Goal: Task Accomplishment & Management: Use online tool/utility

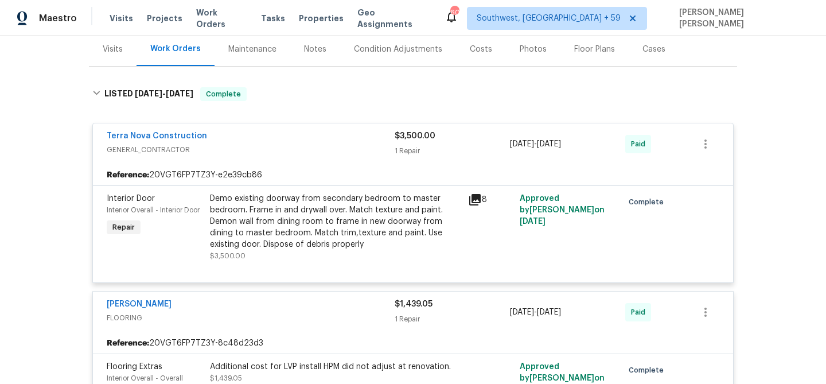
scroll to position [142, 0]
click at [217, 18] on span "Work Orders" at bounding box center [221, 18] width 51 height 23
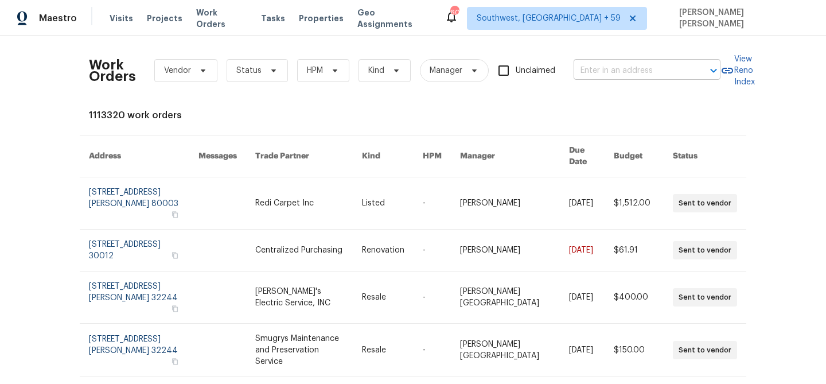
click at [628, 68] on input "text" at bounding box center [631, 71] width 115 height 18
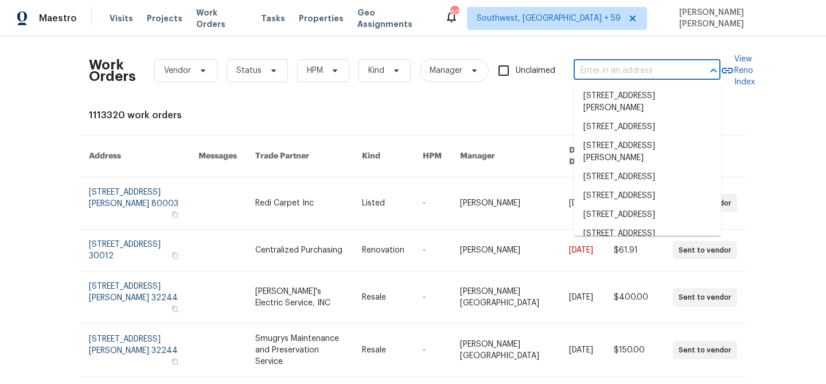
paste input "[STREET_ADDRESS][PERSON_NAME]"
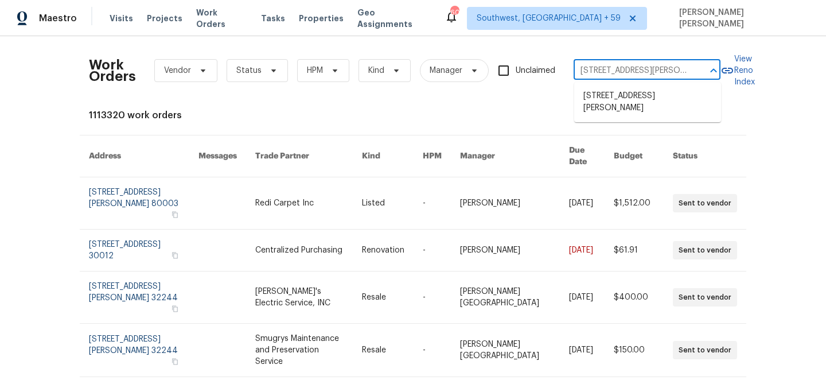
scroll to position [0, 34]
type input "[STREET_ADDRESS][PERSON_NAME]"
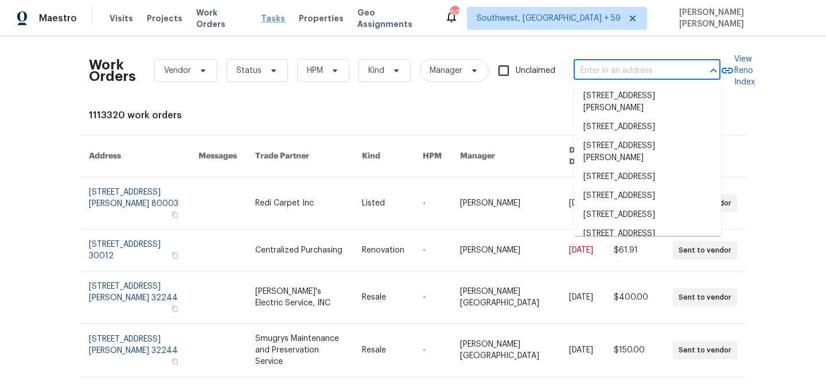
scroll to position [0, 0]
paste input "[STREET_ADDRESS][PERSON_NAME]"
type input "[STREET_ADDRESS][PERSON_NAME]"
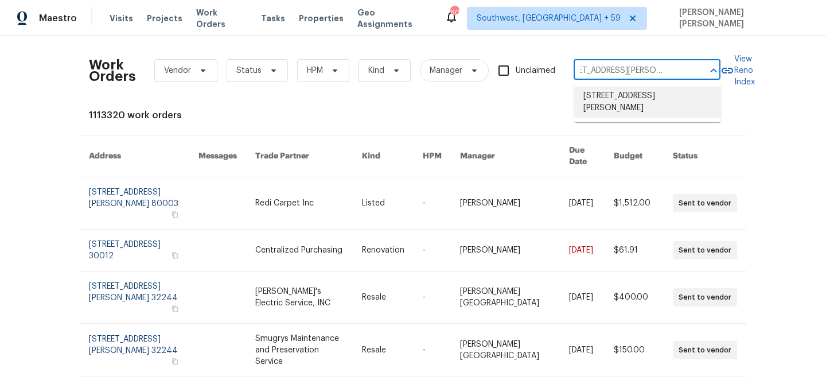
click at [663, 94] on li "[STREET_ADDRESS][PERSON_NAME]" at bounding box center [647, 102] width 147 height 31
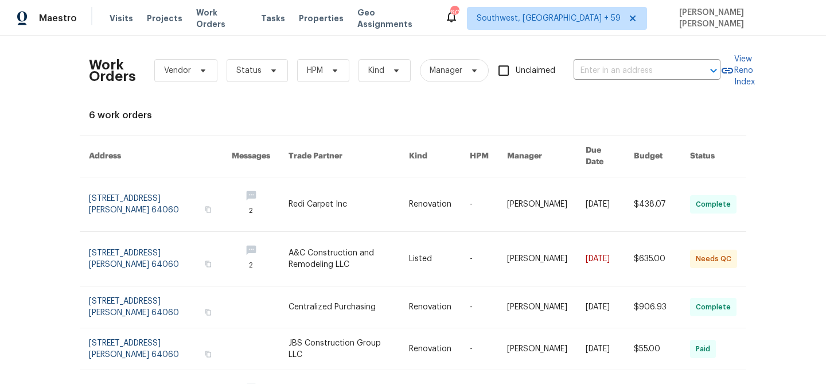
type input "[STREET_ADDRESS][PERSON_NAME]"
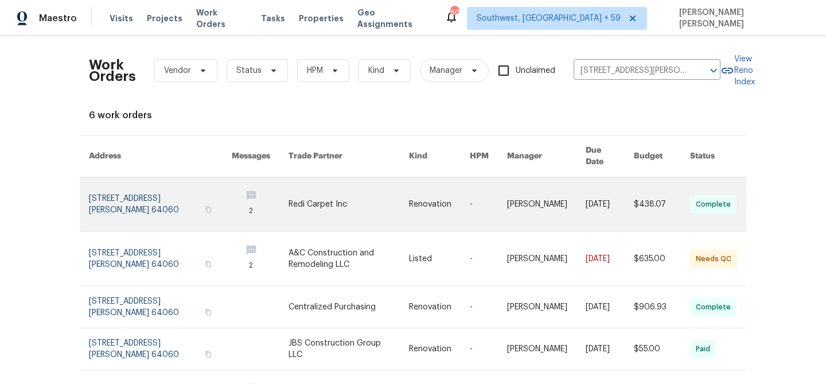
click at [602, 185] on link at bounding box center [610, 204] width 48 height 54
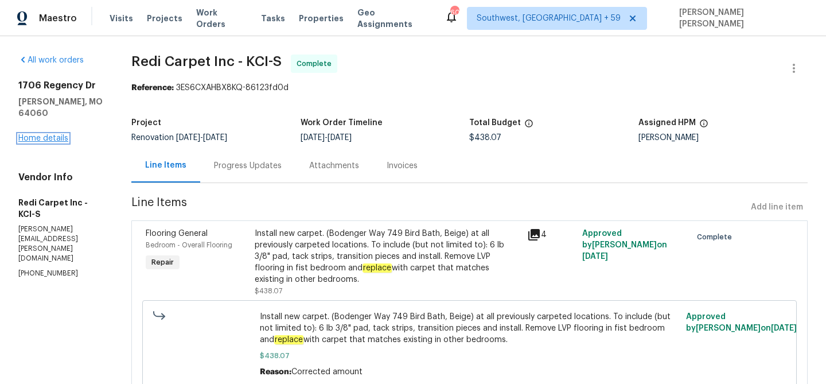
click at [28, 134] on link "Home details" at bounding box center [43, 138] width 50 height 8
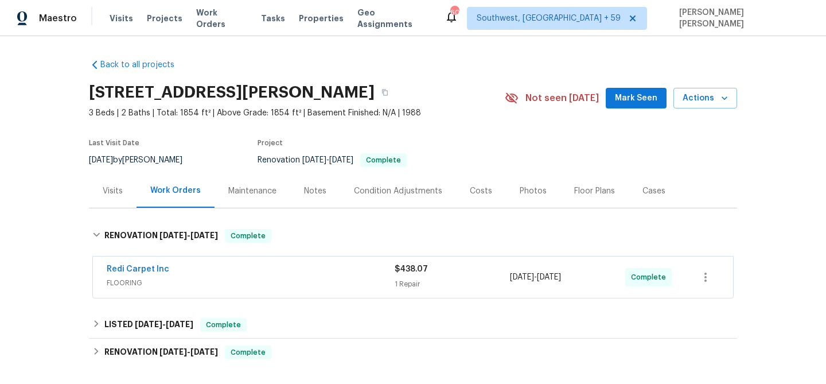
scroll to position [52, 0]
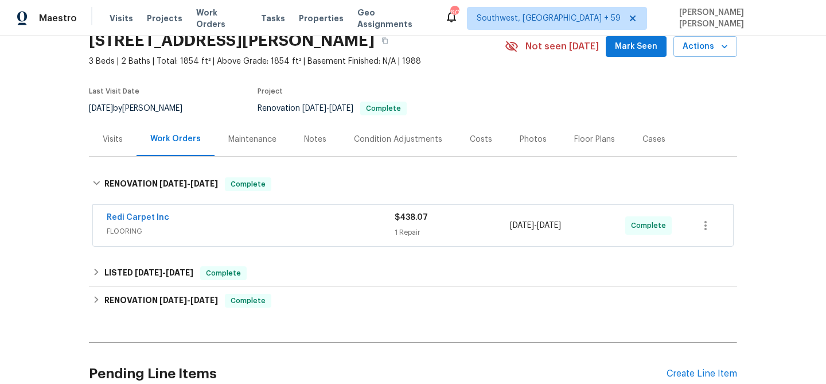
click at [363, 216] on div "Redi Carpet Inc" at bounding box center [251, 219] width 288 height 14
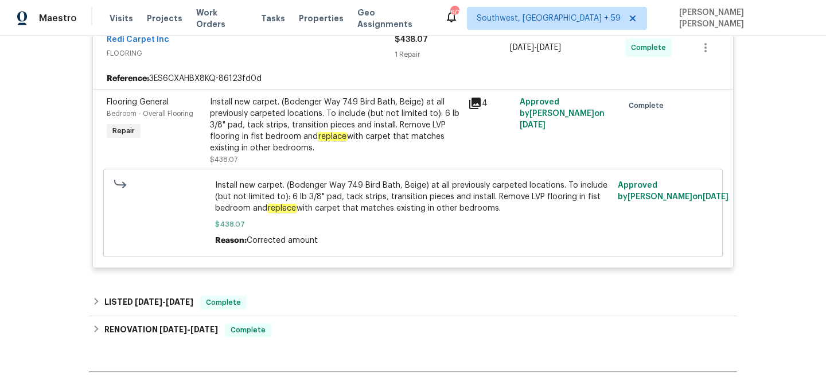
scroll to position [243, 0]
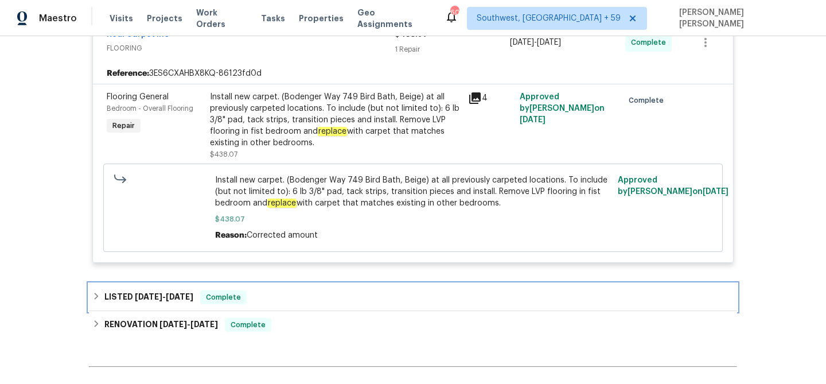
click at [335, 288] on div "LISTED [DATE] - [DATE] Complete" at bounding box center [413, 297] width 648 height 28
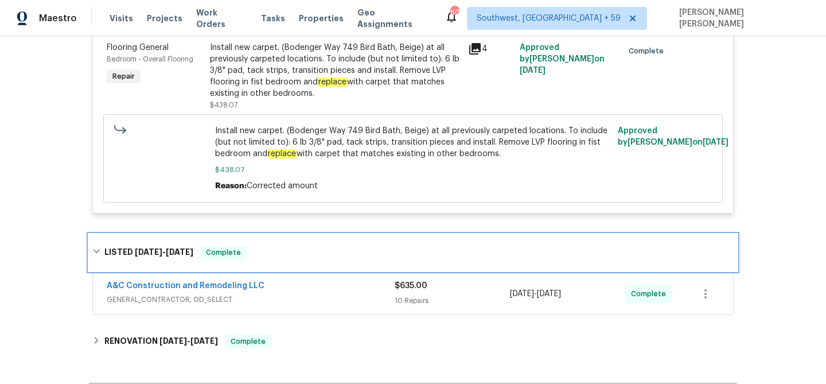
scroll to position [343, 0]
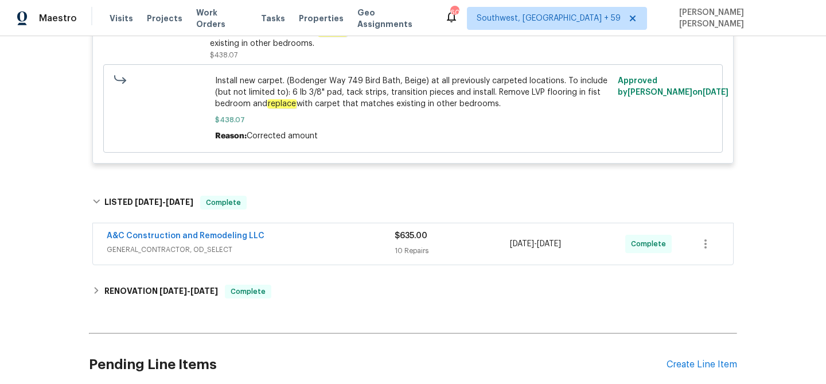
click at [349, 244] on span "GENERAL_CONTRACTOR, OD_SELECT" at bounding box center [251, 249] width 288 height 11
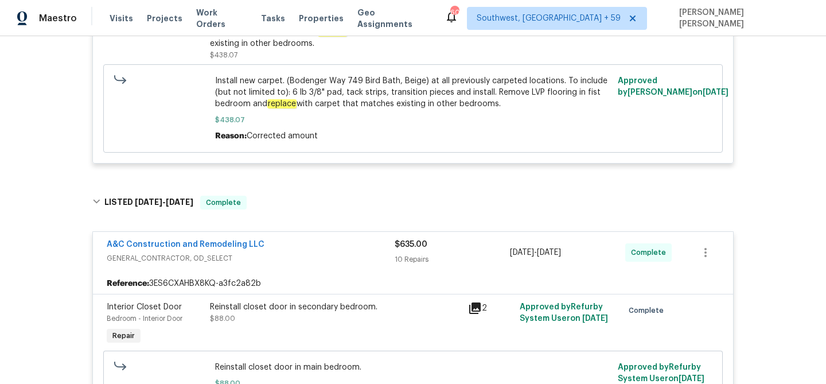
scroll to position [1465, 0]
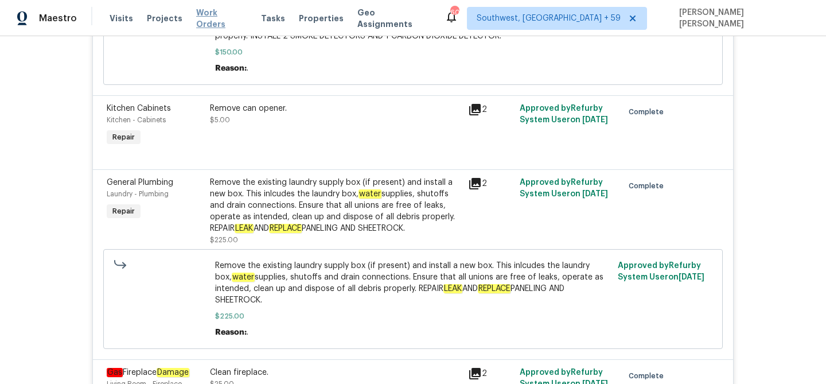
click at [208, 21] on span "Work Orders" at bounding box center [221, 18] width 51 height 23
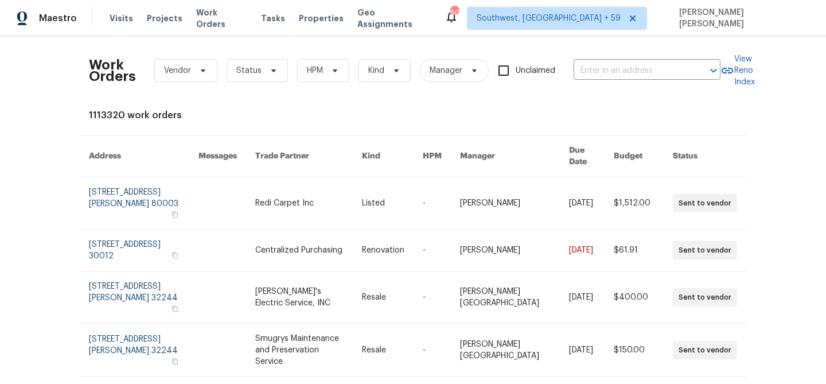
click at [611, 82] on div "Work Orders Vendor Status HPM Kind Manager Unclaimed ​" at bounding box center [405, 70] width 632 height 50
click at [629, 73] on input "text" at bounding box center [631, 71] width 115 height 18
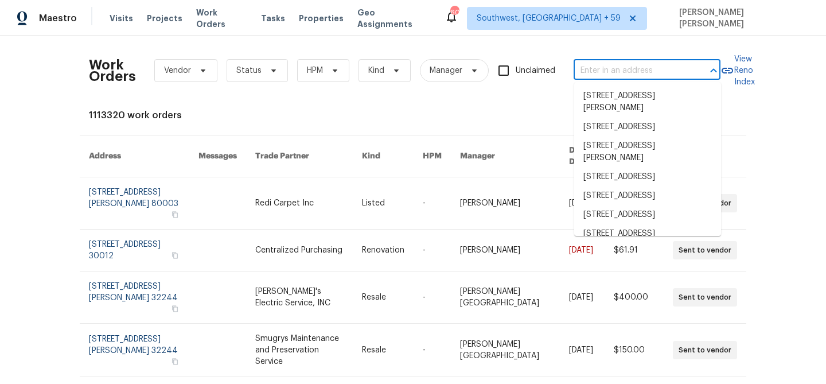
paste input "[STREET_ADDRESS]"
type input "[STREET_ADDRESS]"
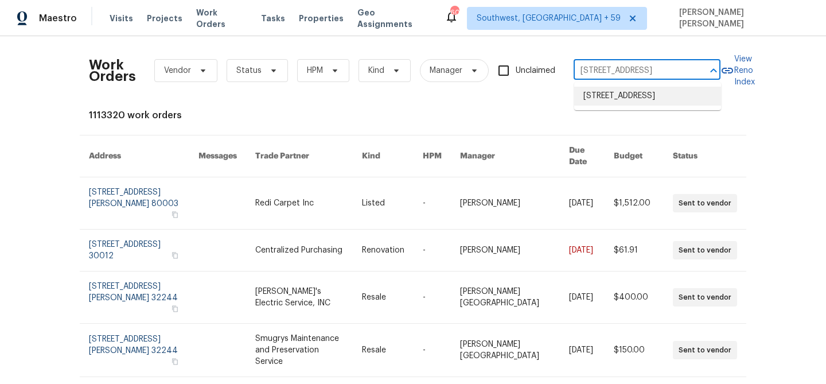
click at [636, 103] on li "[STREET_ADDRESS]" at bounding box center [647, 96] width 147 height 19
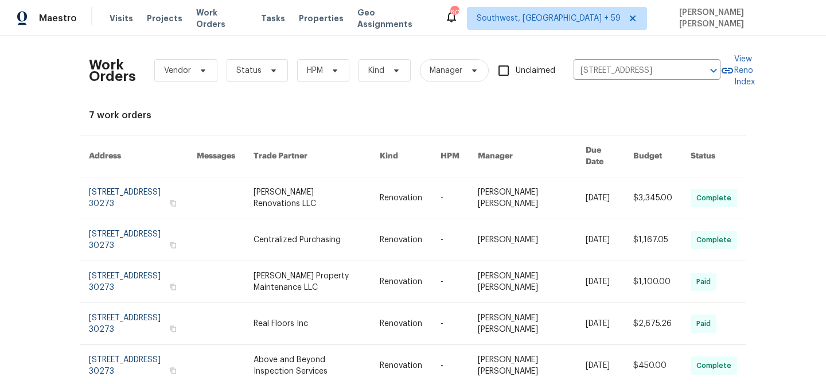
click at [613, 186] on link at bounding box center [610, 197] width 48 height 41
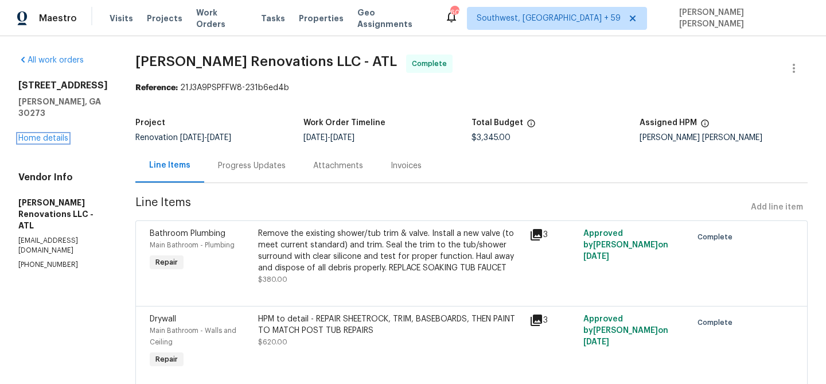
click at [57, 134] on link "Home details" at bounding box center [43, 138] width 50 height 8
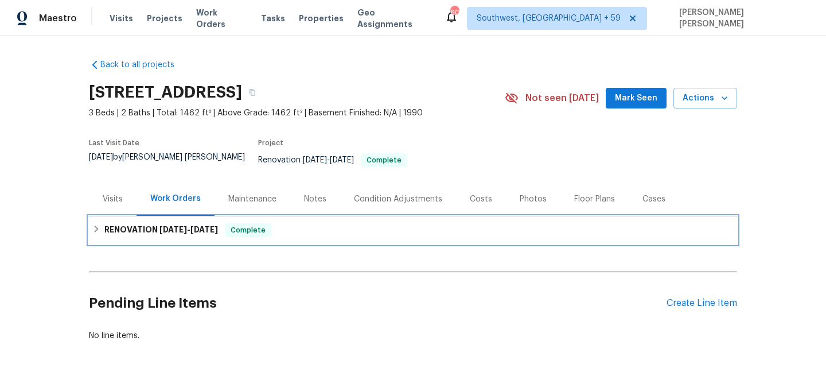
click at [177, 226] on span "[DATE]" at bounding box center [174, 230] width 28 height 8
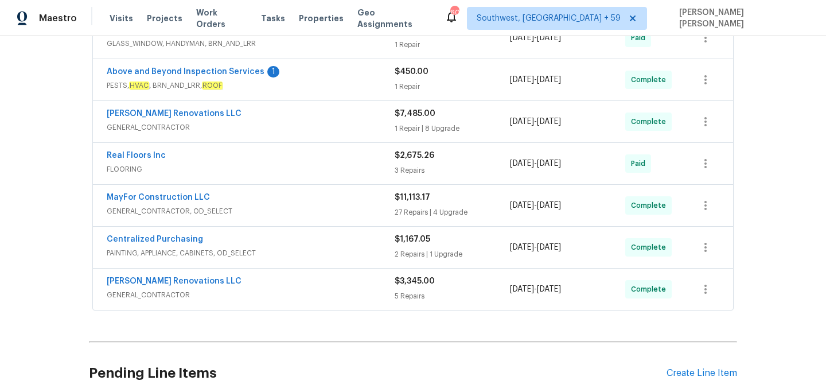
scroll to position [262, 0]
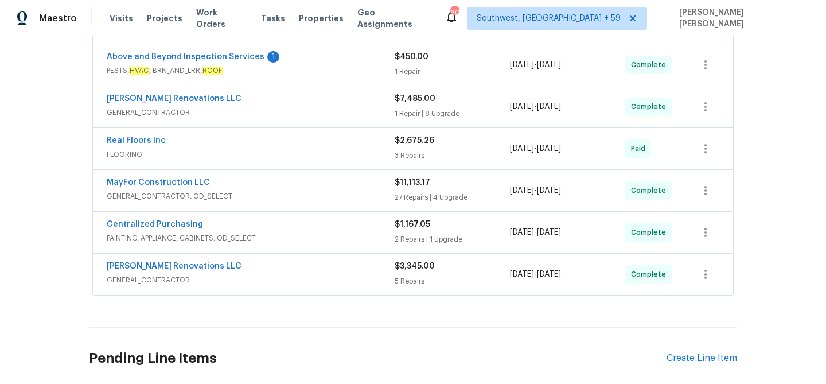
click at [268, 262] on div "[PERSON_NAME] Renovations LLC" at bounding box center [251, 268] width 288 height 14
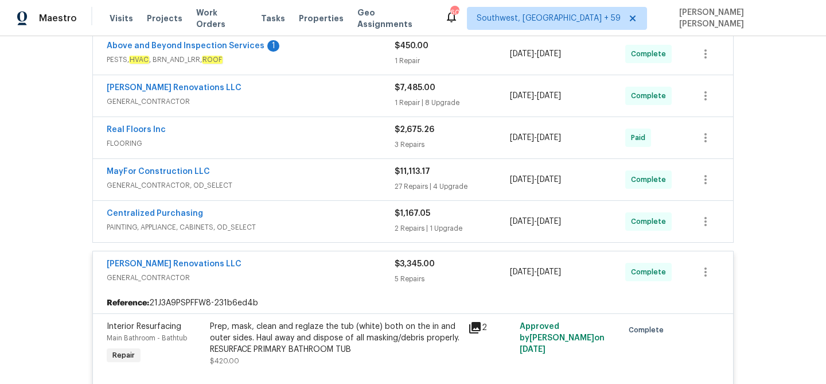
scroll to position [138, 0]
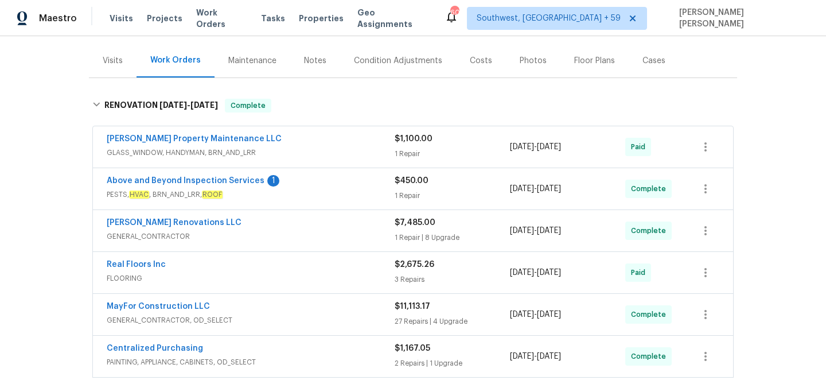
click at [305, 189] on span "PESTS, HVAC , BRN_AND_LRR, ROOF" at bounding box center [251, 194] width 288 height 11
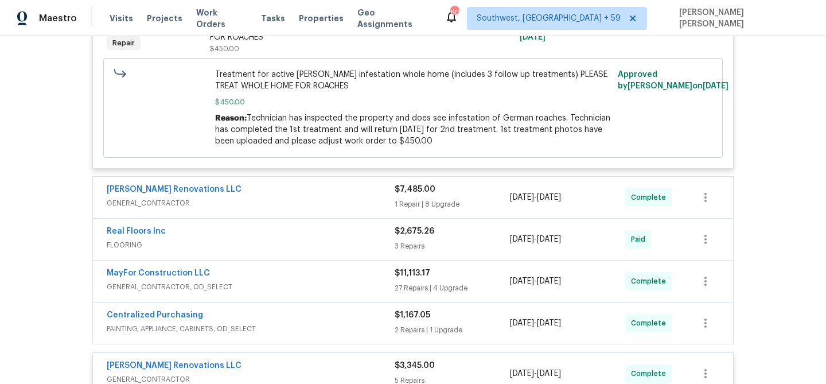
scroll to position [377, 0]
click at [274, 228] on div "Real Floors Inc" at bounding box center [251, 231] width 288 height 14
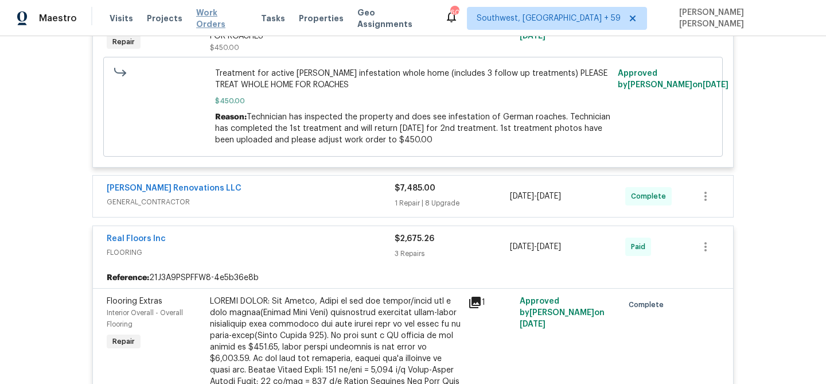
click at [217, 20] on span "Work Orders" at bounding box center [221, 18] width 51 height 23
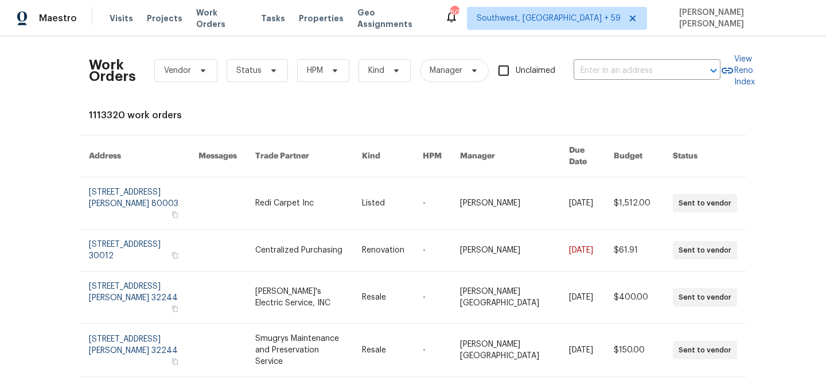
click at [624, 80] on div "Work Orders Vendor Status HPM Kind Manager Unclaimed ​" at bounding box center [405, 70] width 632 height 50
click at [638, 73] on input "text" at bounding box center [631, 71] width 115 height 18
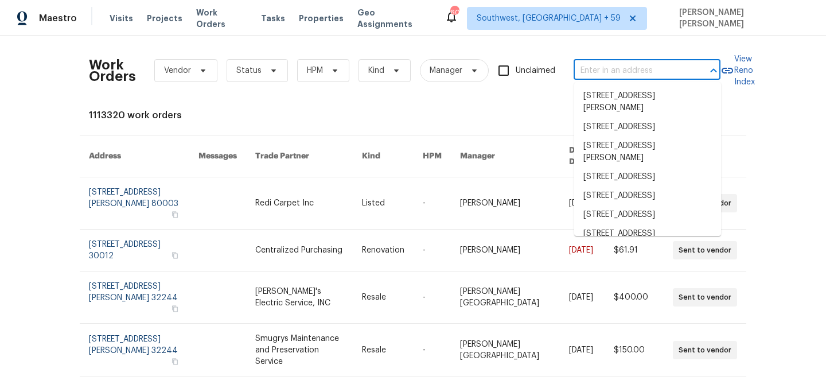
paste input "[STREET_ADDRESS][PERSON_NAME][PERSON_NAME]"
type input "[STREET_ADDRESS][PERSON_NAME][PERSON_NAME]"
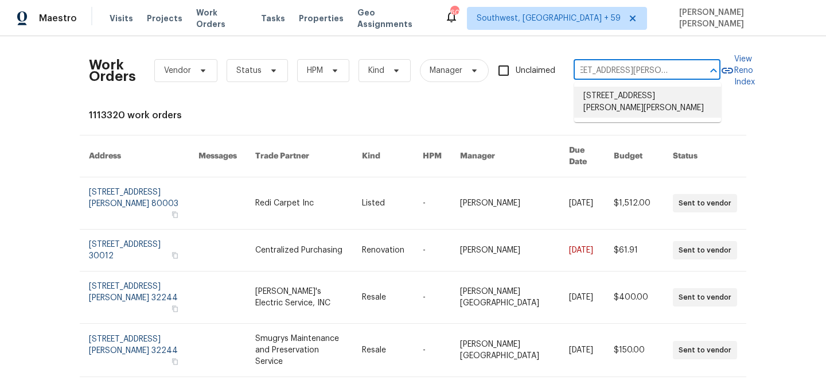
click at [639, 89] on li "[STREET_ADDRESS][PERSON_NAME][PERSON_NAME]" at bounding box center [647, 102] width 147 height 31
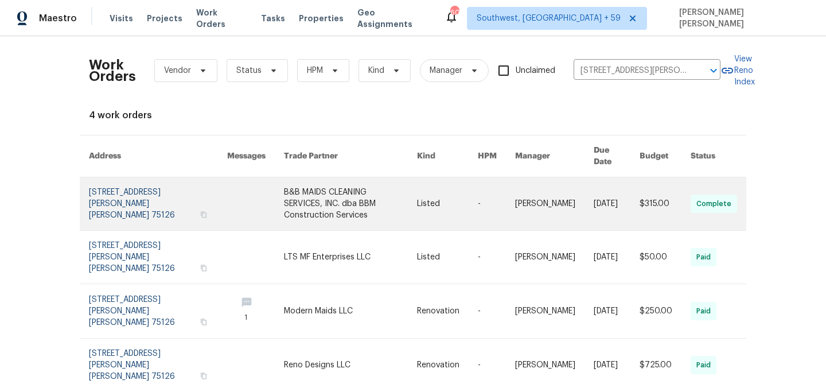
click at [603, 184] on link at bounding box center [617, 203] width 46 height 53
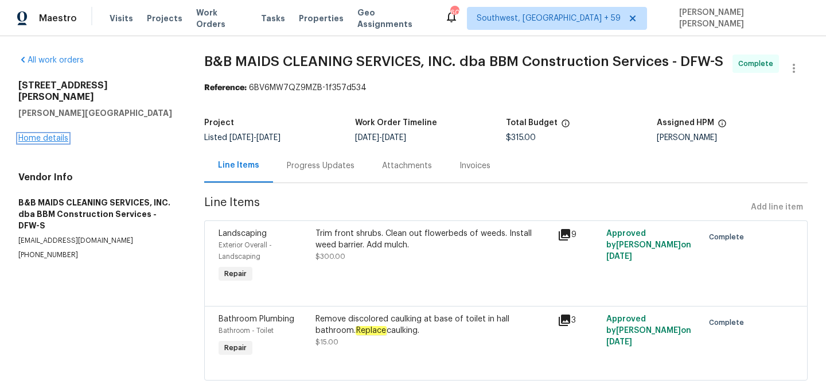
click at [44, 134] on link "Home details" at bounding box center [43, 138] width 50 height 8
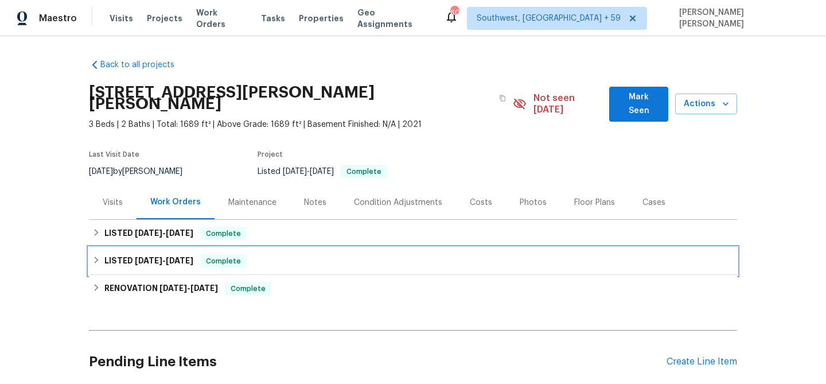
click at [219, 255] on span "Complete" at bounding box center [223, 260] width 44 height 11
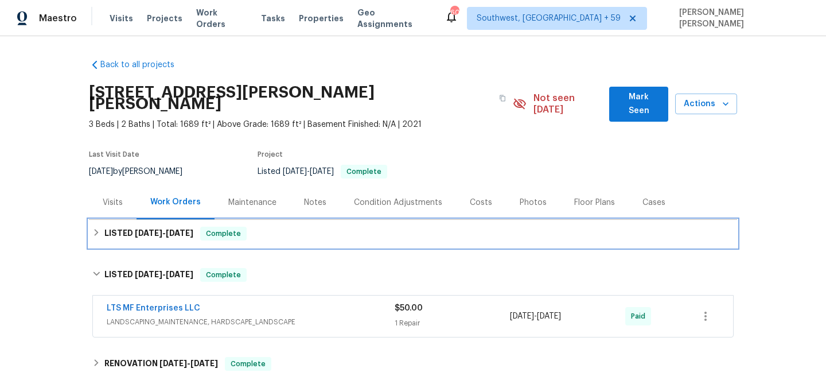
click at [271, 228] on div "LISTED [DATE] - [DATE] Complete" at bounding box center [413, 234] width 642 height 14
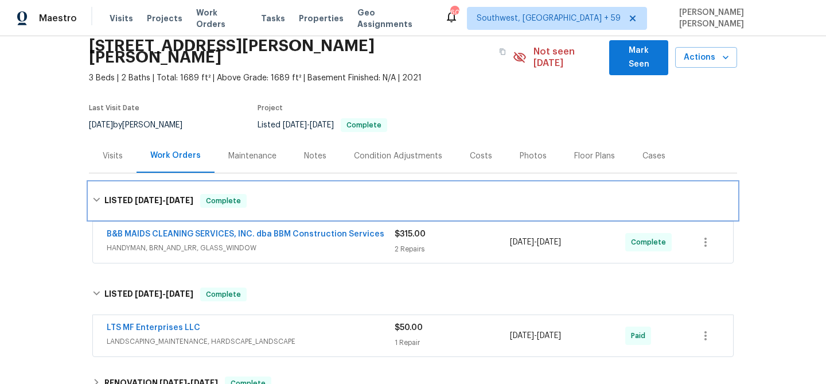
scroll to position [69, 0]
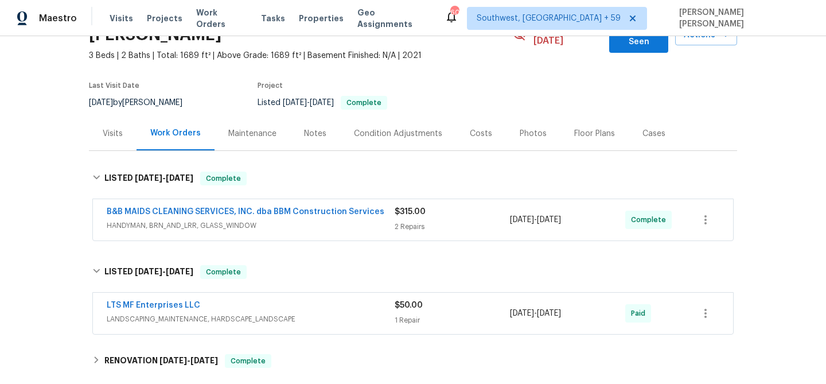
click at [317, 300] on div "LTS MF Enterprises LLC" at bounding box center [251, 307] width 288 height 14
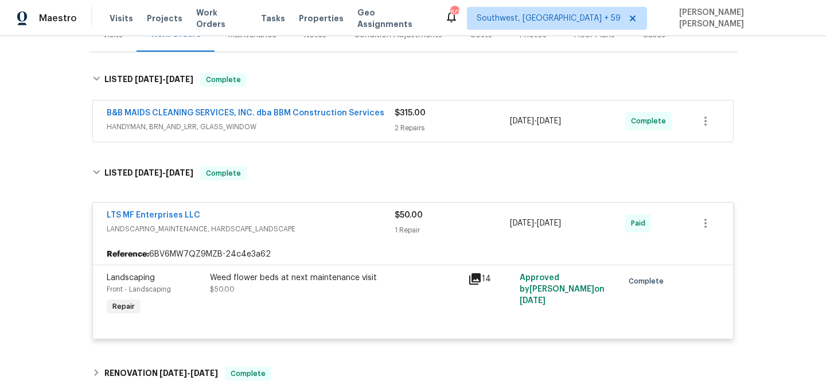
scroll to position [166, 0]
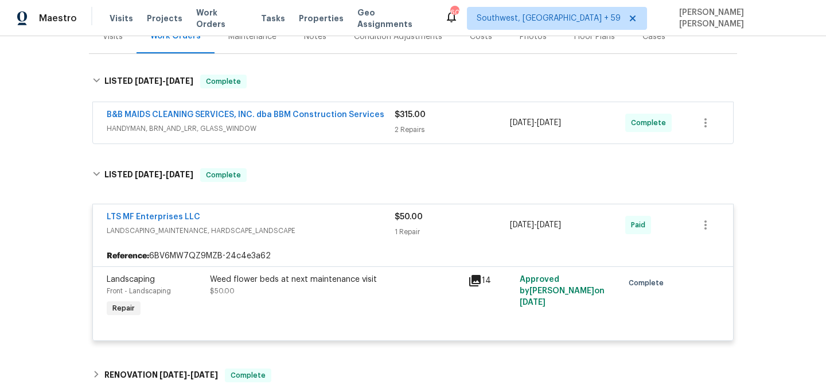
click at [481, 109] on div "$315.00" at bounding box center [452, 114] width 115 height 11
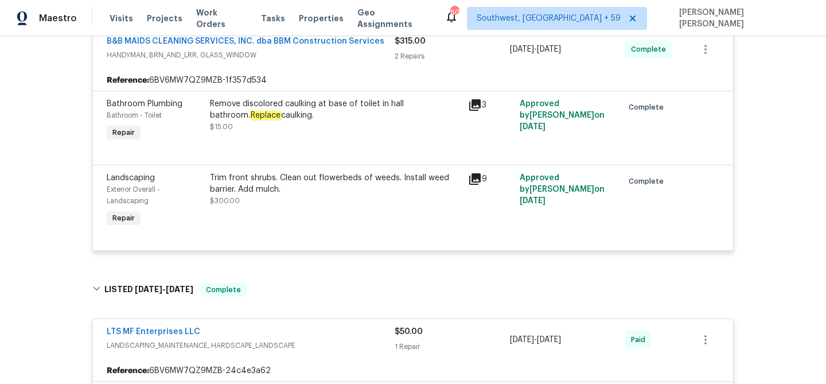
scroll to position [533, 0]
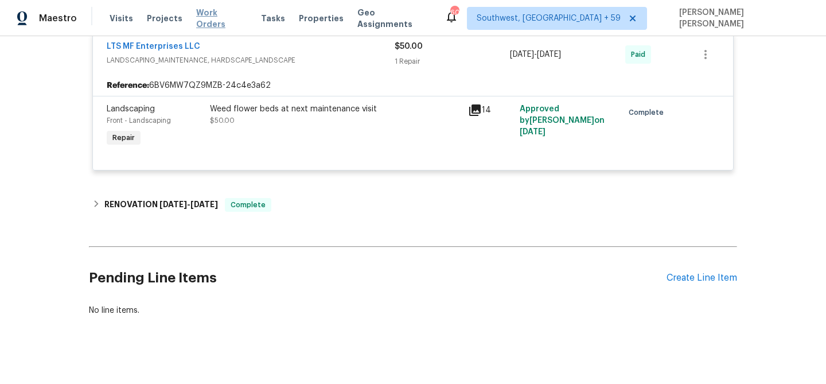
click at [220, 13] on span "Work Orders" at bounding box center [221, 18] width 51 height 23
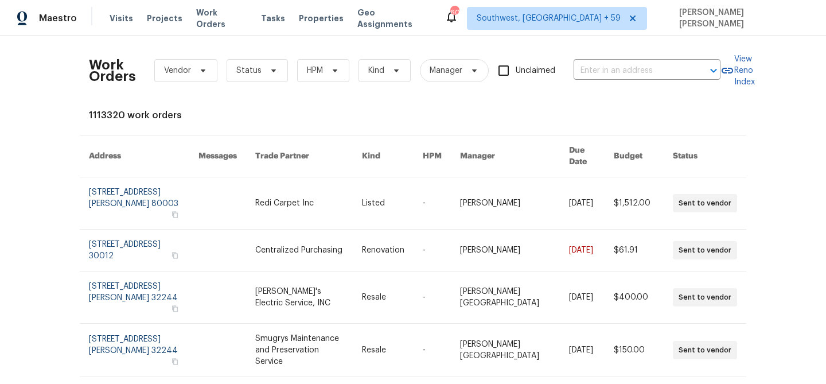
click at [568, 70] on div "Work Orders Vendor Status HPM Kind Manager Unclaimed ​" at bounding box center [405, 70] width 632 height 50
click at [588, 71] on input "text" at bounding box center [631, 71] width 115 height 18
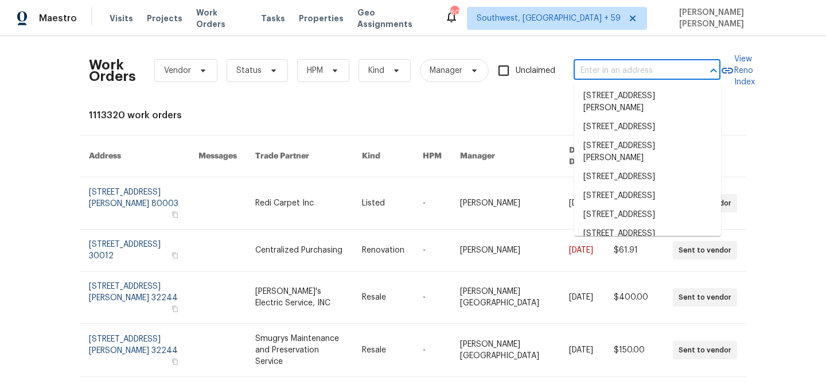
paste input "[STREET_ADDRESS][PERSON_NAME]"
type input "[STREET_ADDRESS][PERSON_NAME]"
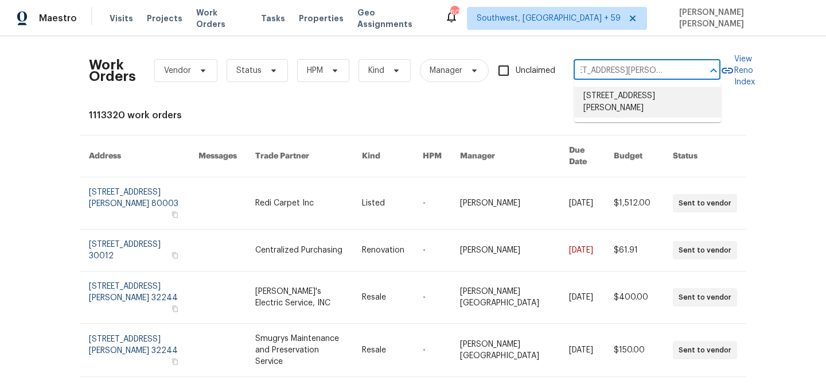
click at [601, 106] on li "[STREET_ADDRESS][PERSON_NAME]" at bounding box center [647, 102] width 147 height 31
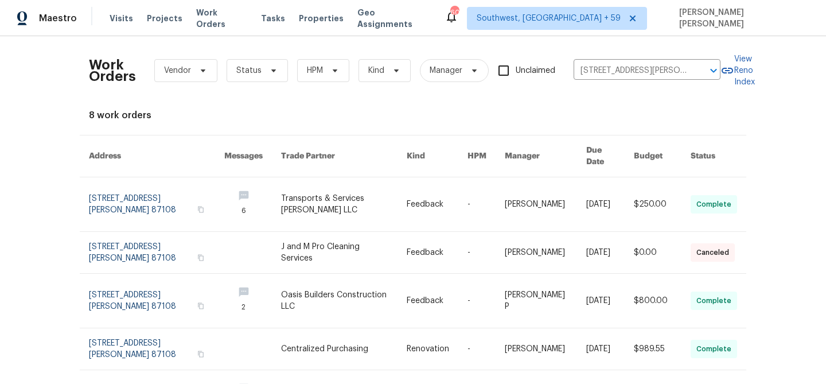
click at [562, 193] on link at bounding box center [546, 204] width 82 height 54
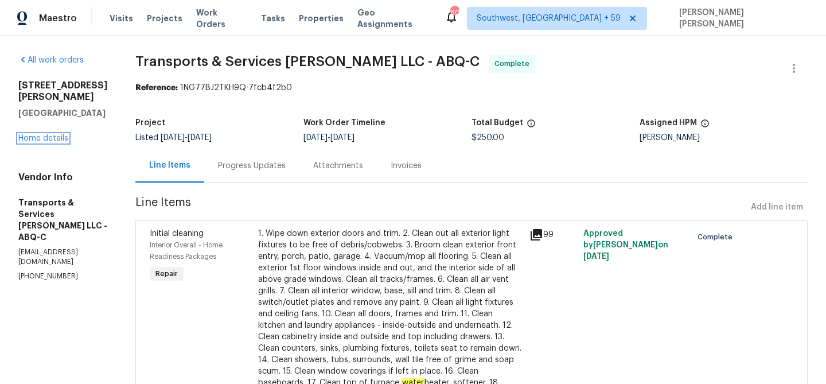
click at [55, 134] on link "Home details" at bounding box center [43, 138] width 50 height 8
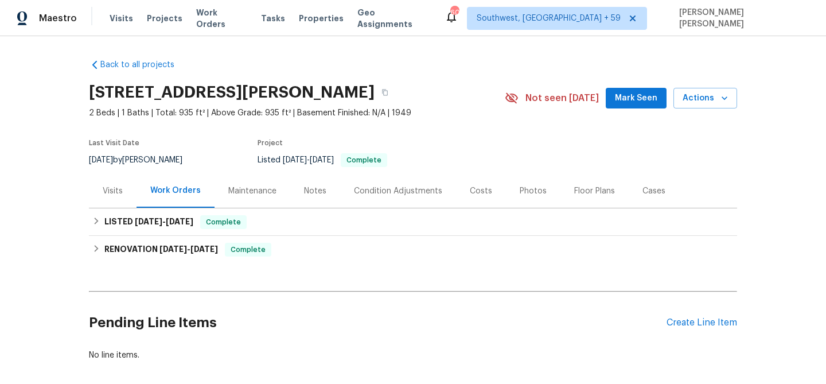
scroll to position [8, 0]
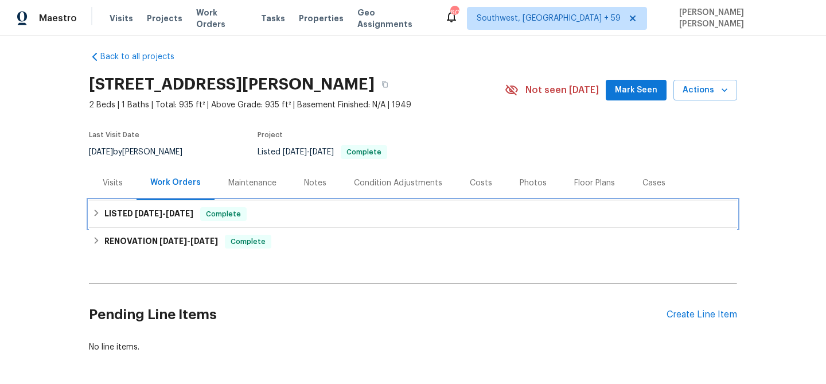
click at [256, 209] on div "LISTED [DATE] - [DATE] Complete" at bounding box center [413, 214] width 642 height 14
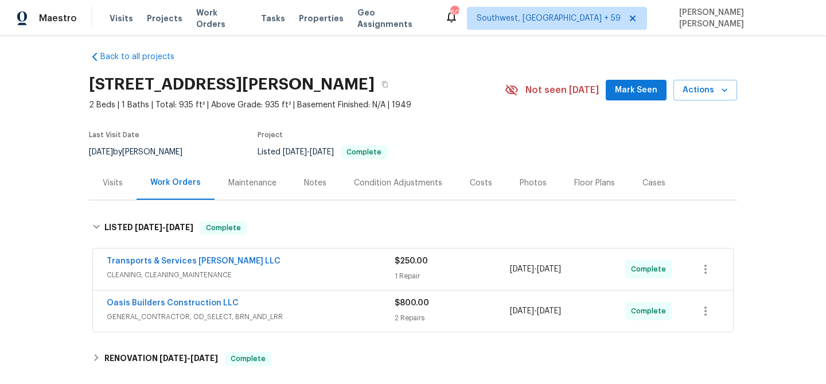
click at [328, 306] on div "Oasis Builders Construction LLC" at bounding box center [251, 304] width 288 height 14
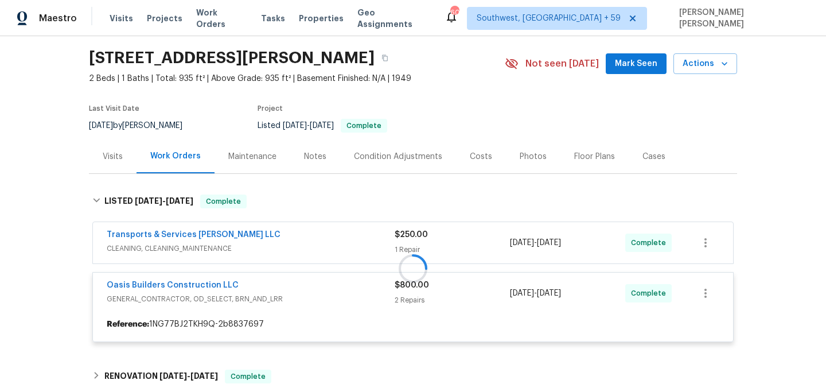
scroll to position [35, 0]
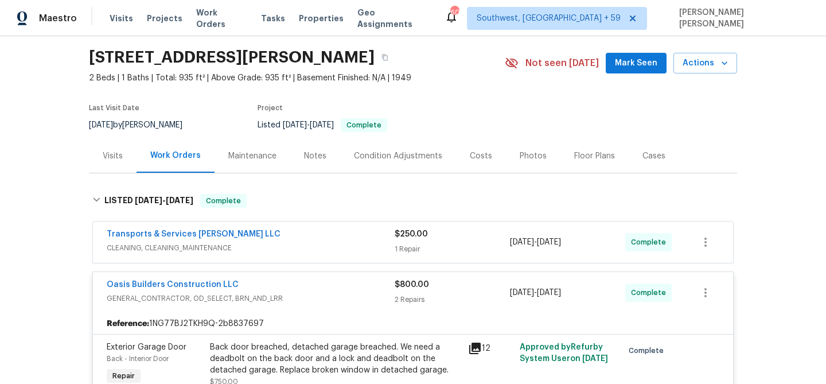
click at [328, 306] on div "Oasis Builders Construction LLC GENERAL_CONTRACTOR, OD_SELECT, BRN_AND_LRR" at bounding box center [251, 293] width 288 height 28
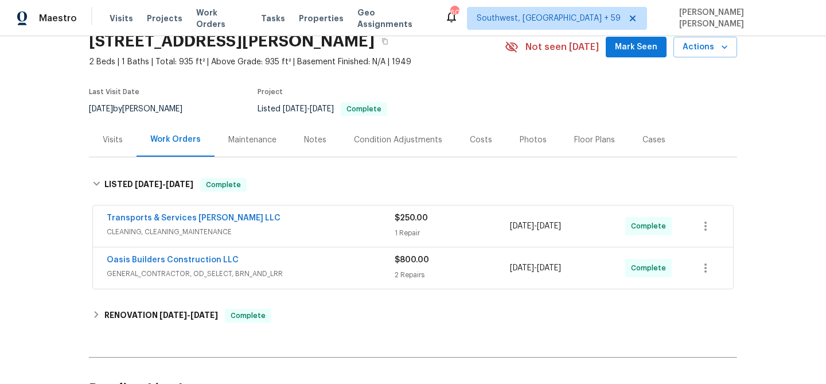
scroll to position [52, 0]
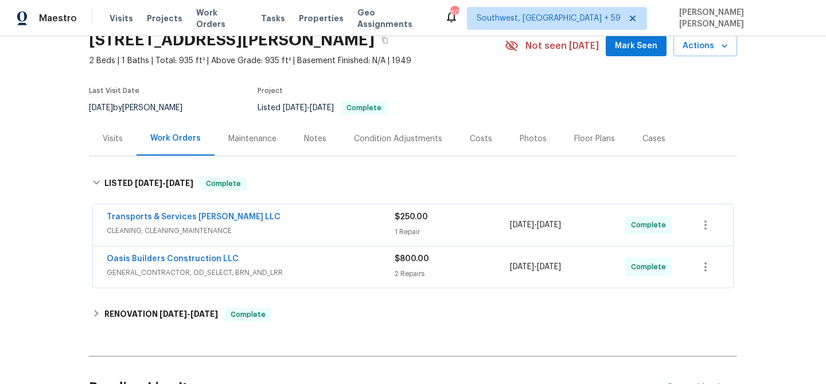
click at [352, 274] on span "GENERAL_CONTRACTOR, OD_SELECT, BRN_AND_LRR" at bounding box center [251, 272] width 288 height 11
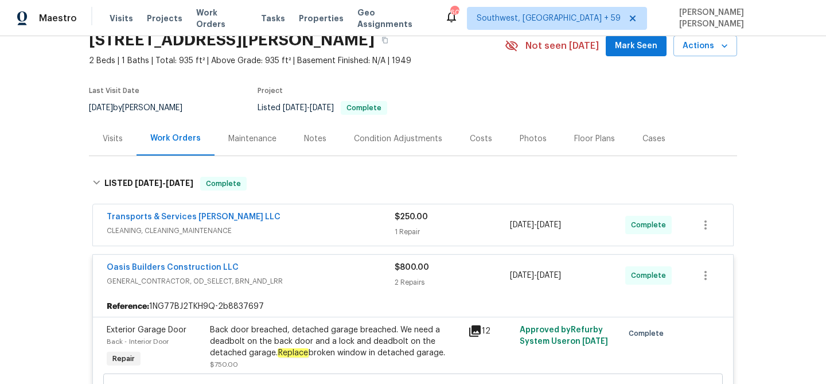
click at [370, 217] on div "Transports & Services [PERSON_NAME] LLC" at bounding box center [251, 218] width 288 height 14
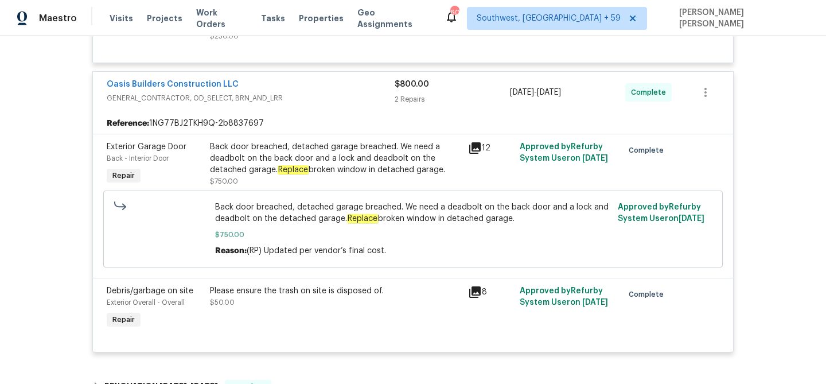
scroll to position [438, 0]
